Goal: Task Accomplishment & Management: Use online tool/utility

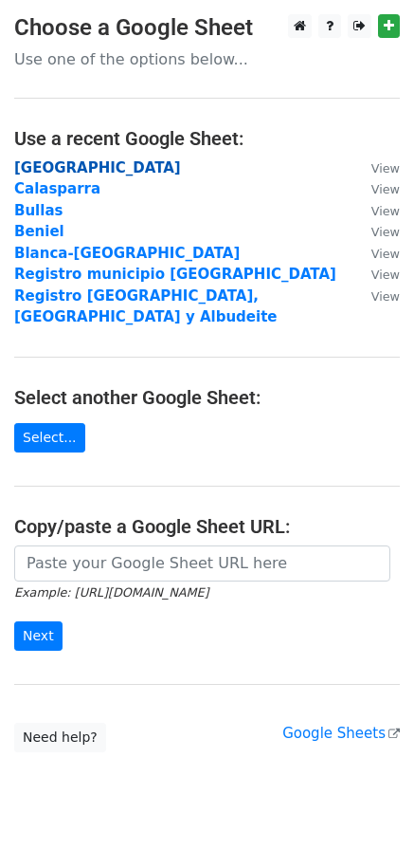
click at [28, 165] on strong "[GEOGRAPHIC_DATA]" at bounding box center [97, 167] width 167 height 17
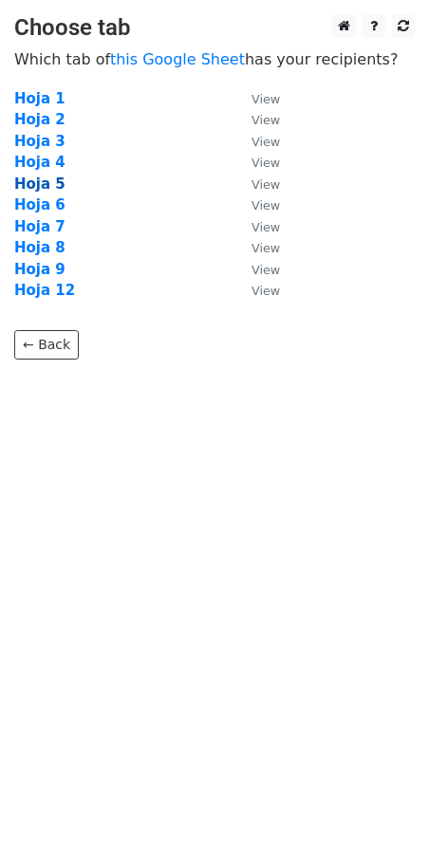
click at [42, 182] on strong "Hoja 5" at bounding box center [39, 183] width 51 height 17
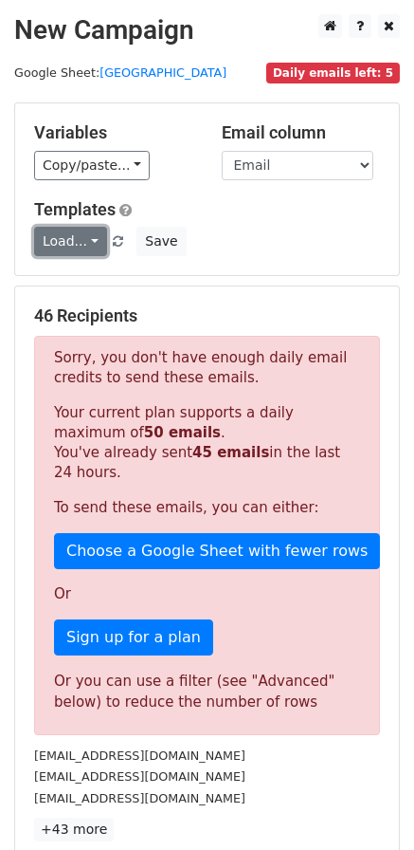
click at [87, 239] on link "Load..." at bounding box center [70, 241] width 73 height 29
click at [77, 276] on link "Mail servicios" at bounding box center [110, 284] width 150 height 30
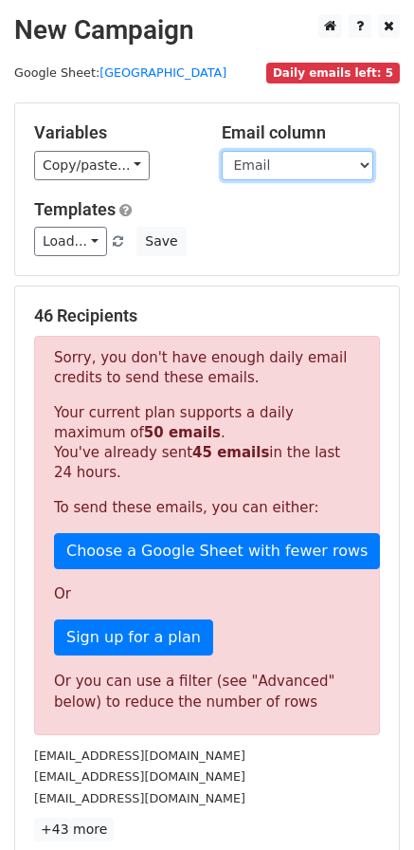
click at [252, 171] on select "Empresa Email" at bounding box center [298, 165] width 152 height 29
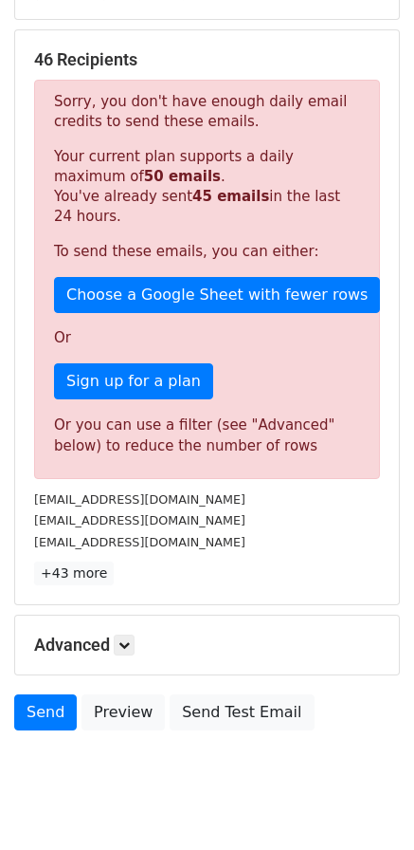
scroll to position [298, 0]
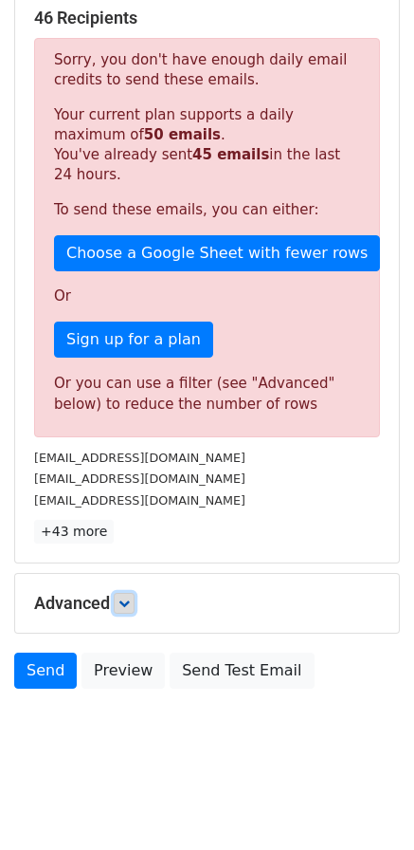
click at [123, 608] on icon at bounding box center [124, 603] width 11 height 11
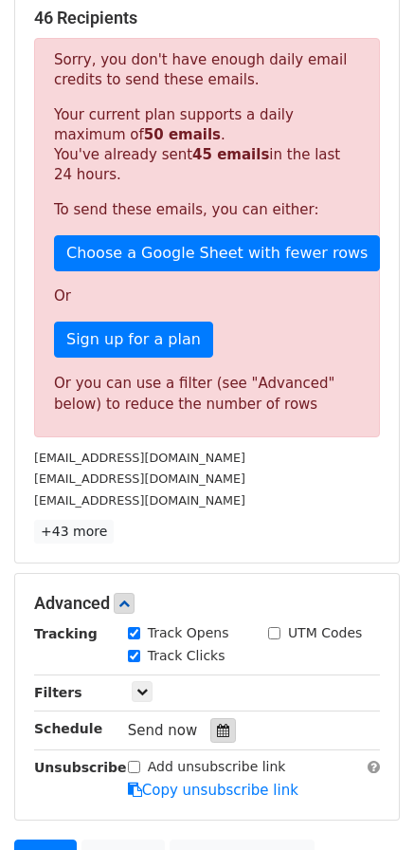
click at [217, 725] on icon at bounding box center [223, 730] width 12 height 13
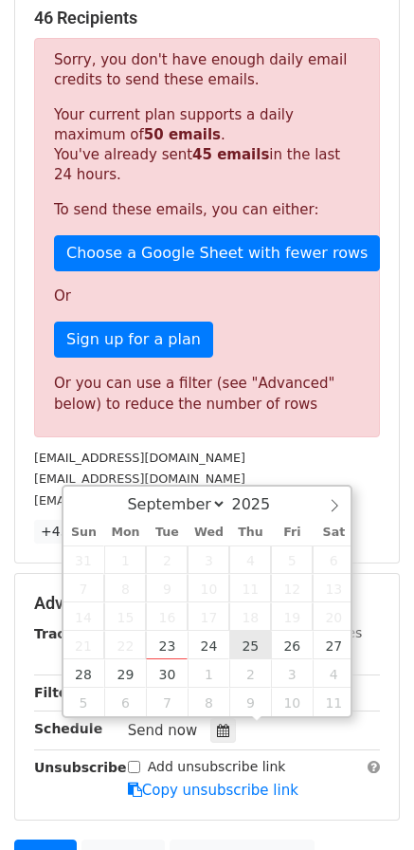
type input "[DATE] 12:00"
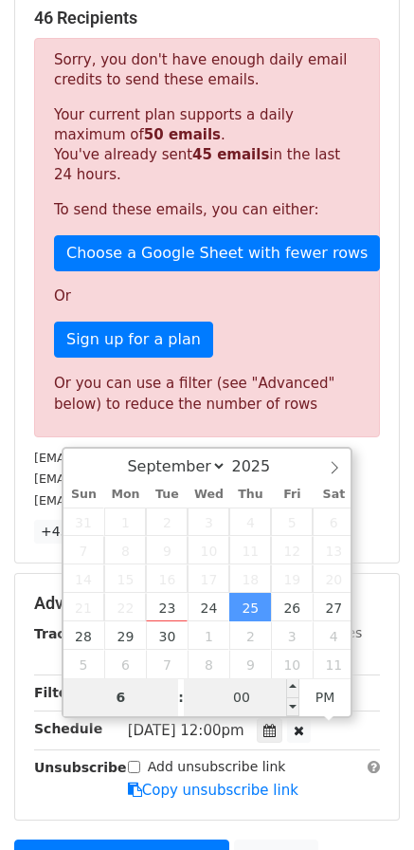
type input "6"
type input "[DATE] 18:00"
type input "06"
click at [243, 706] on input "00" at bounding box center [242, 697] width 116 height 38
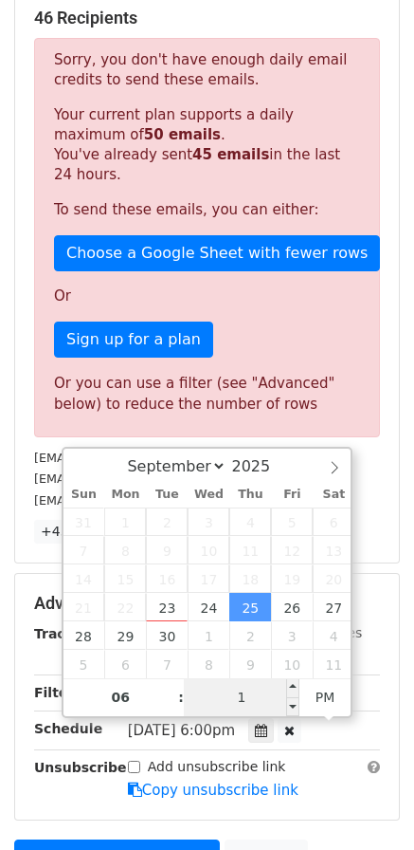
type input "15"
type input "[DATE] 06:15"
click at [324, 703] on span "PM" at bounding box center [326, 697] width 52 height 38
type input "1"
type input "20"
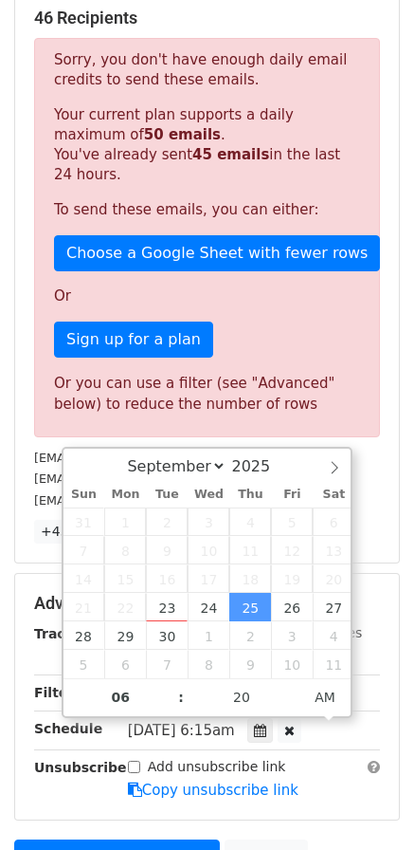
type input "[DATE] 06:20"
click at [407, 565] on main "New Campaign Daily emails left: 5 Google Sheet: [GEOGRAPHIC_DATA] Variables Cop…" at bounding box center [207, 323] width 414 height 1214
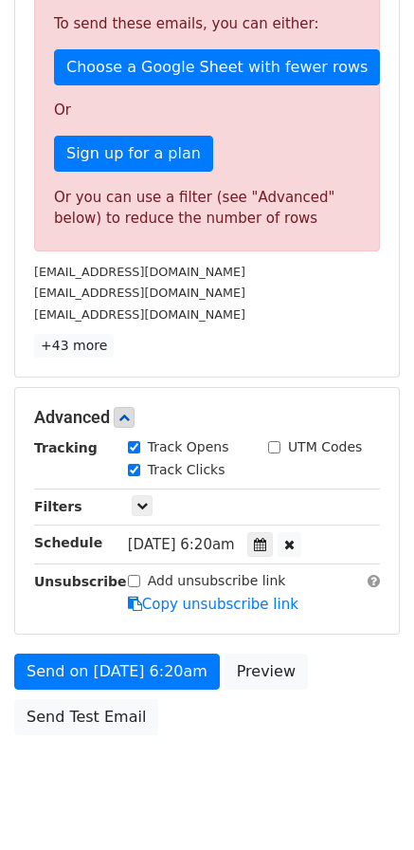
scroll to position [488, 0]
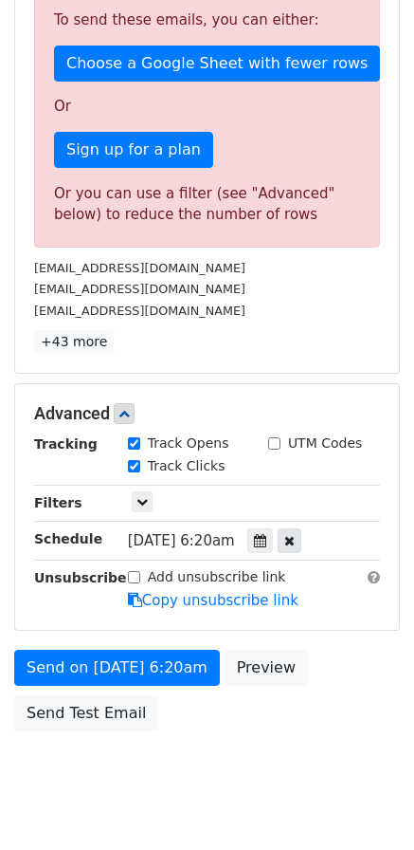
click at [295, 538] on icon at bounding box center [290, 540] width 10 height 13
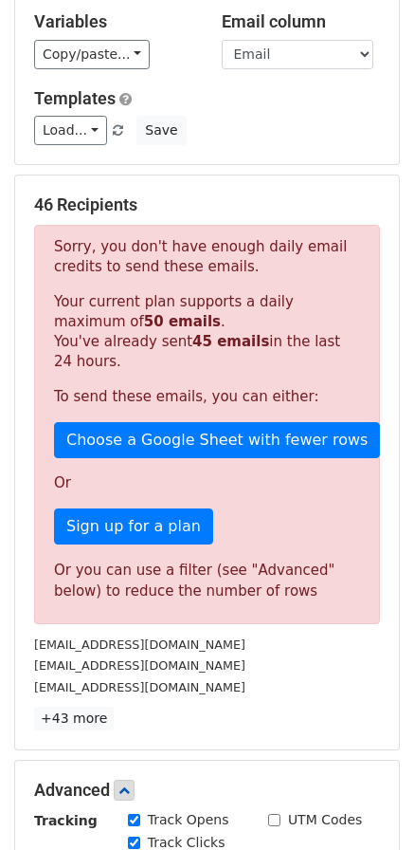
scroll to position [190, 0]
